Goal: Use online tool/utility

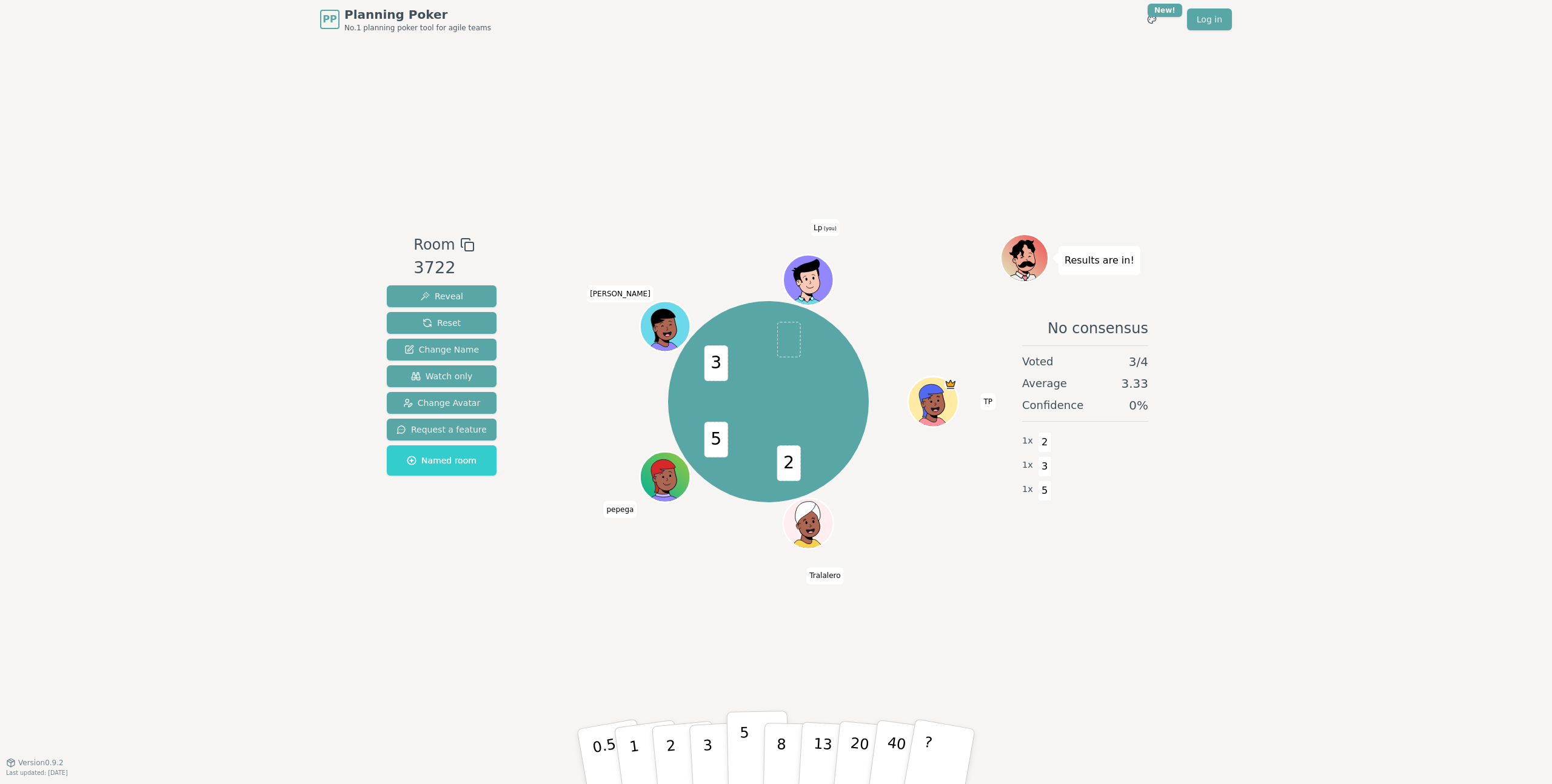
click at [755, 747] on button "5" at bounding box center [758, 757] width 63 height 92
click at [720, 746] on button "3" at bounding box center [722, 757] width 66 height 94
click at [772, 747] on button "8" at bounding box center [794, 757] width 63 height 92
click at [717, 752] on button "3" at bounding box center [722, 757] width 66 height 94
click at [718, 755] on button "3" at bounding box center [722, 757] width 66 height 94
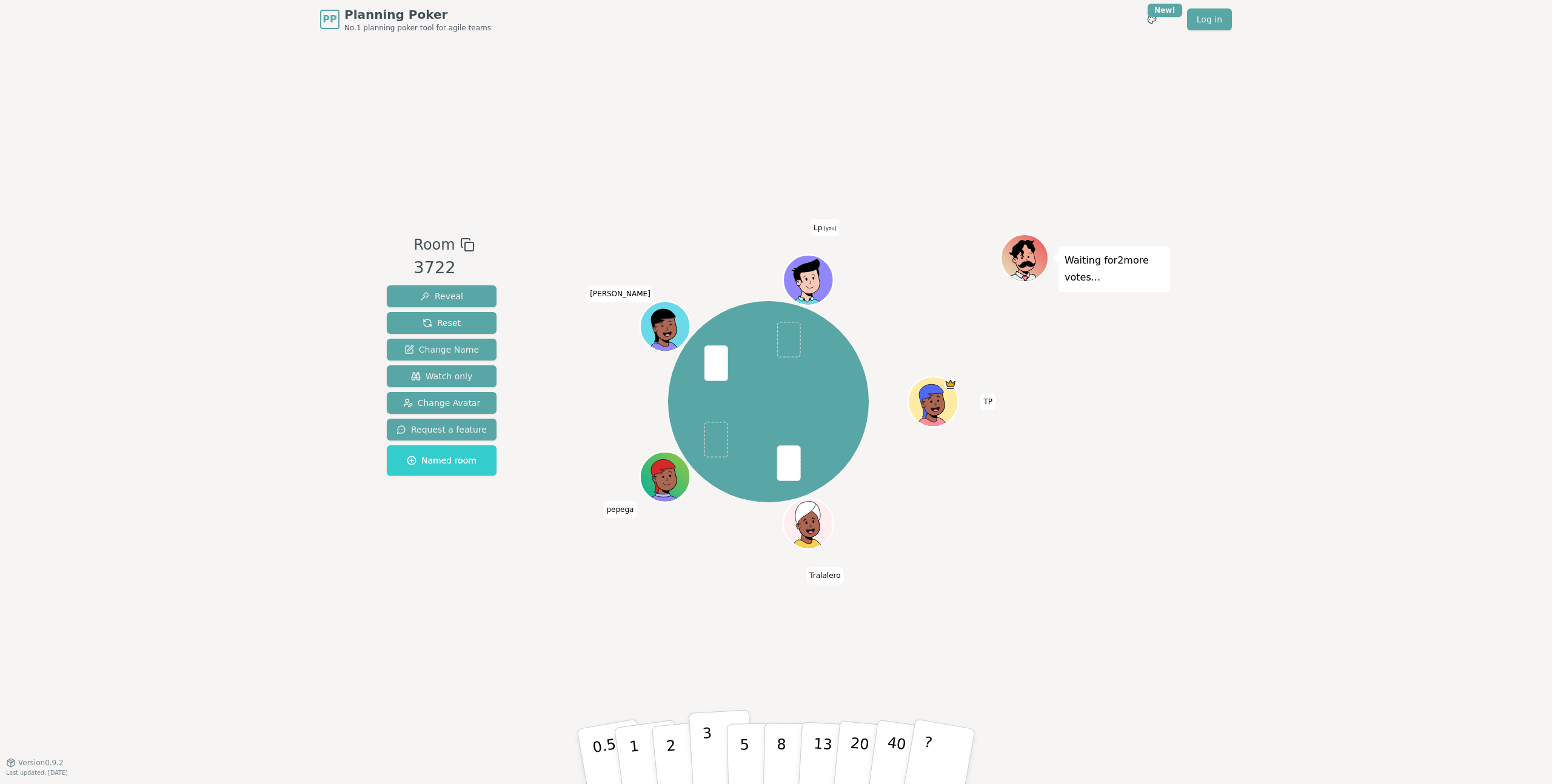
click at [706, 747] on p "3" at bounding box center [708, 758] width 13 height 66
